Goal: Task Accomplishment & Management: Manage account settings

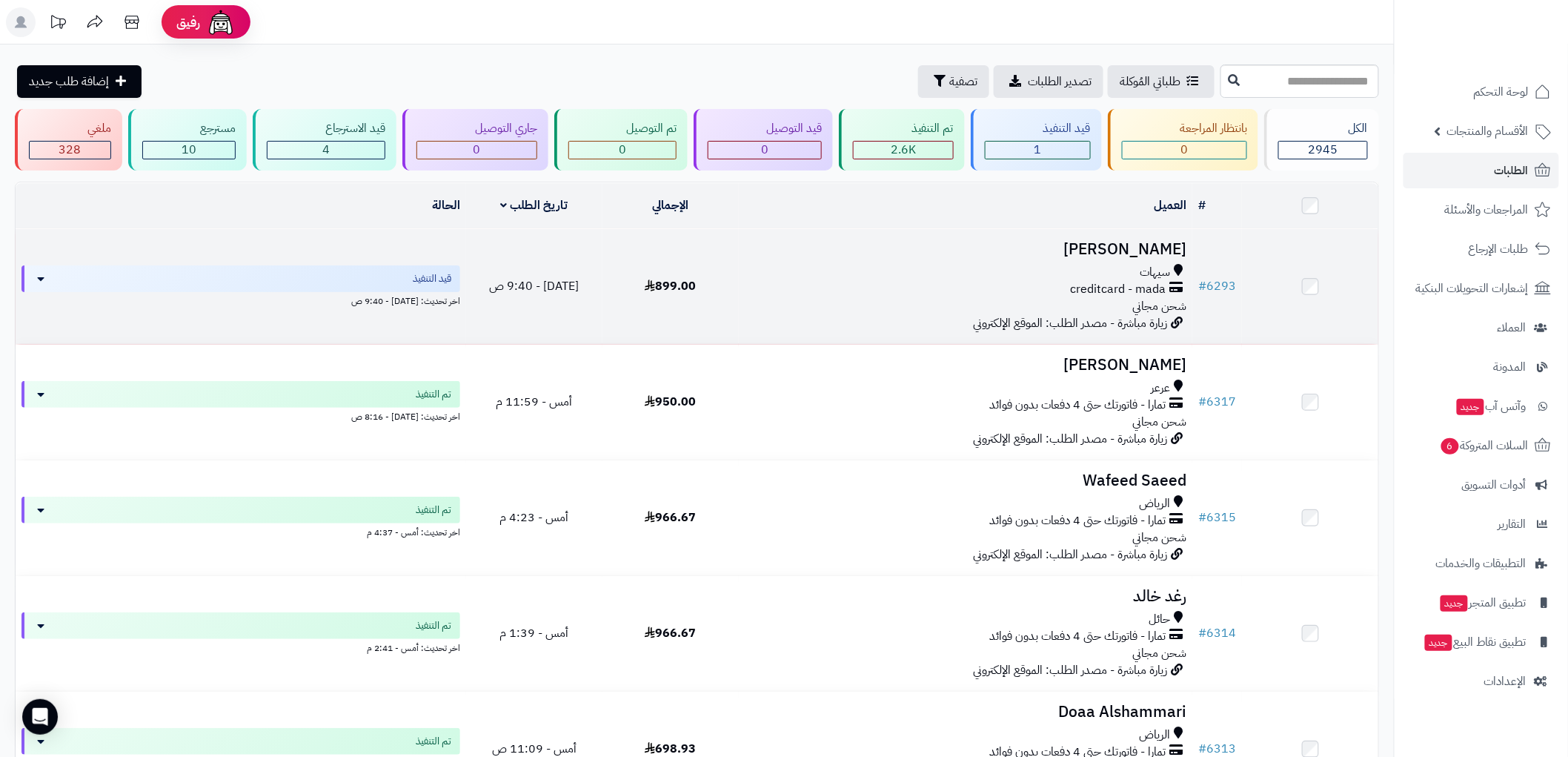
click at [1032, 258] on td "[PERSON_NAME] سيهات creditcard - mada شحن مجاني زيارة مباشرة - مصدر الطلب: المو…" at bounding box center [965, 286] width 453 height 115
click at [1039, 243] on h3 "[PERSON_NAME]" at bounding box center [965, 249] width 442 height 17
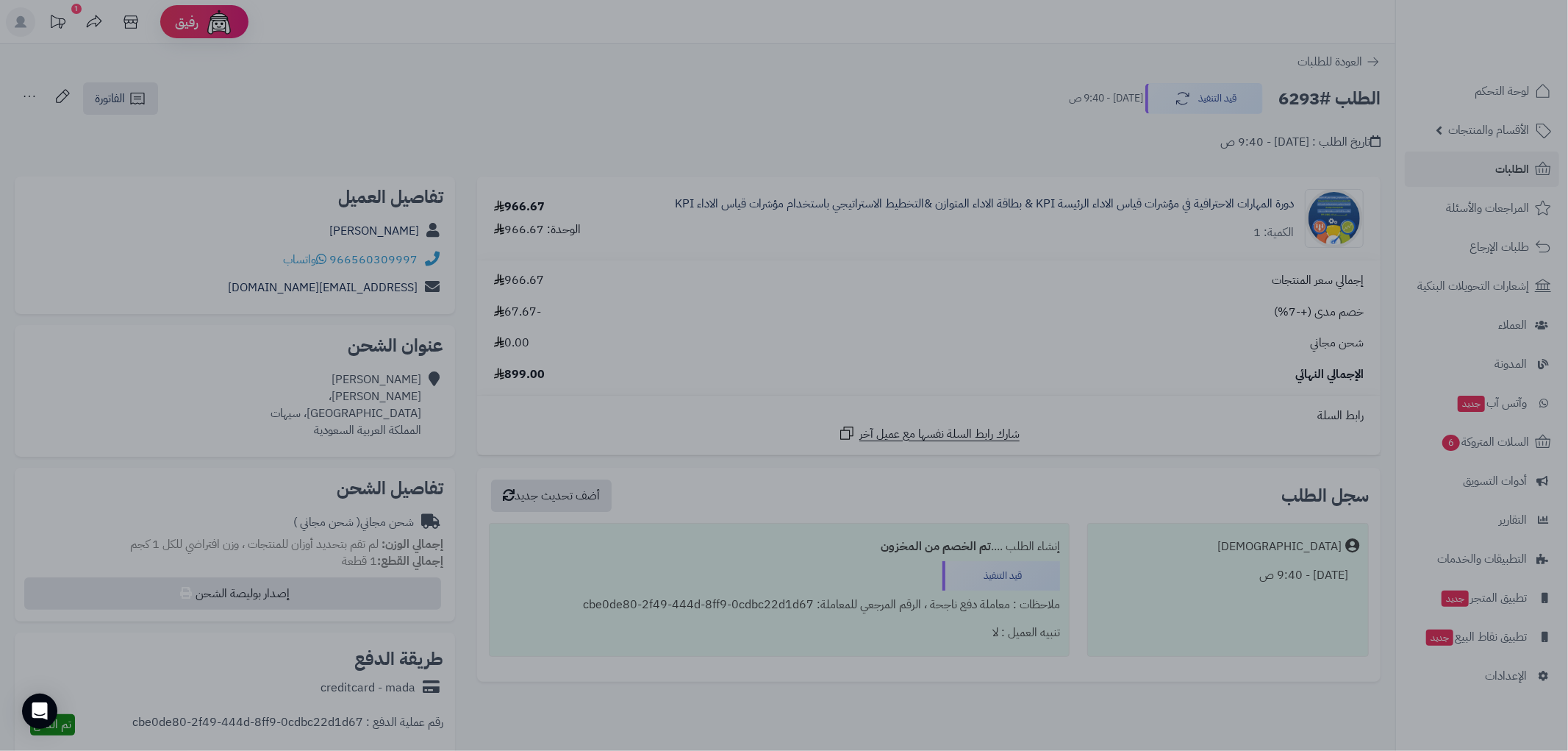
click at [1137, 343] on div at bounding box center [784, 376] width 1568 height 751
